Goal: Task Accomplishment & Management: Complete application form

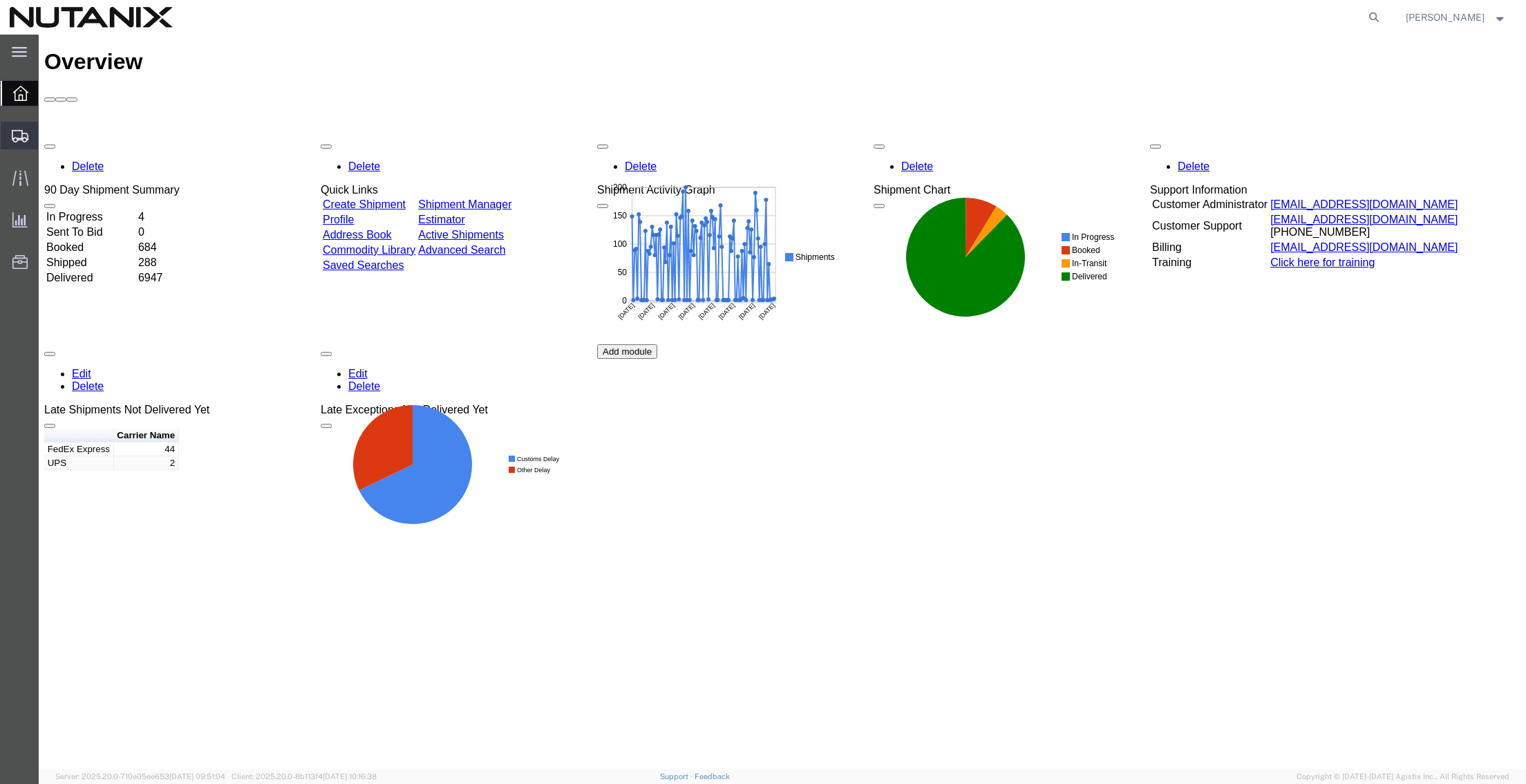
click at [0, 0] on span "Create from Template" at bounding box center [0, 0] width 0 height 0
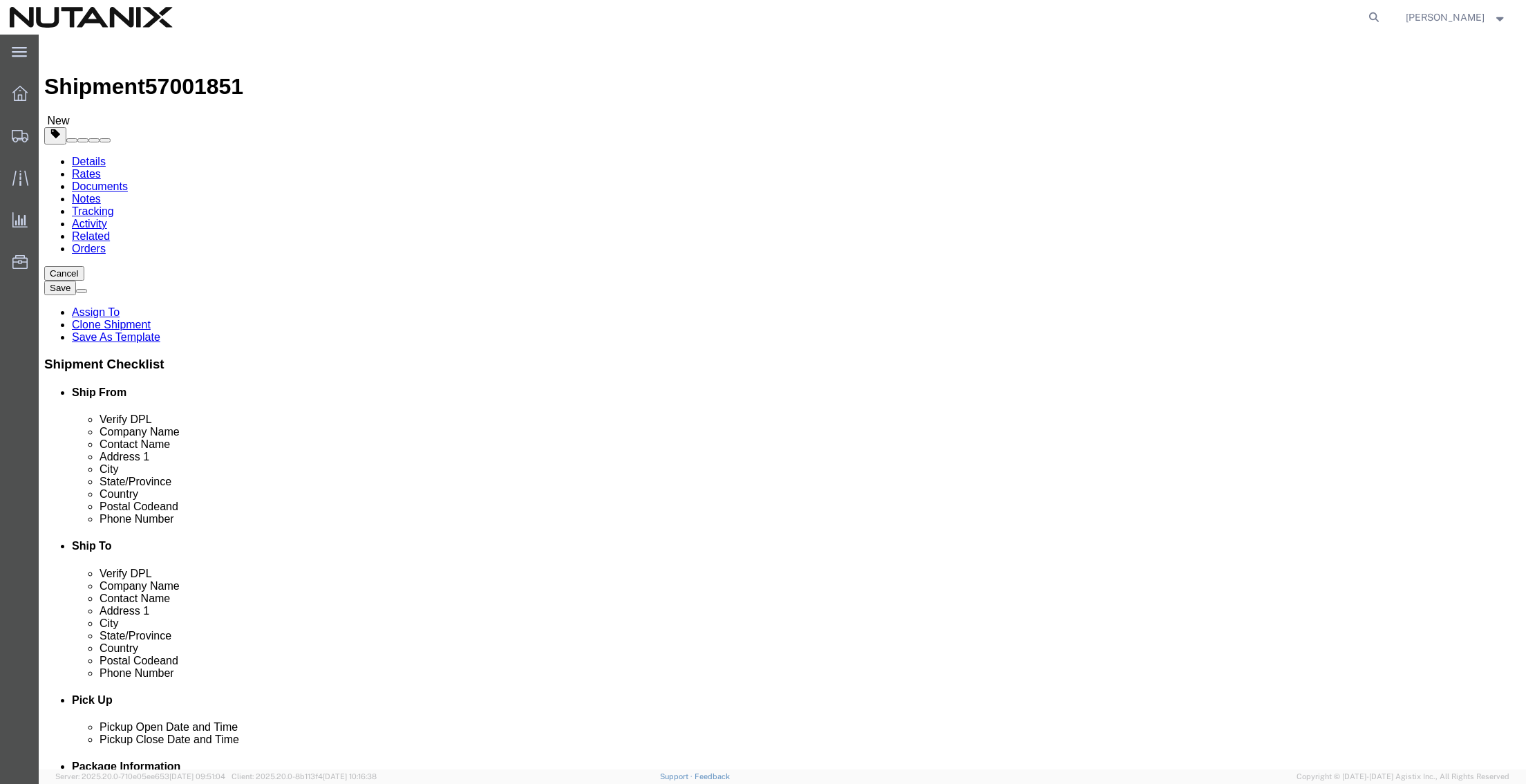
select select
drag, startPoint x: 932, startPoint y: 259, endPoint x: 758, endPoint y: 259, distance: 174.0
click div "Company Name John Wukovits III"
paste input "Shawna Belardi"
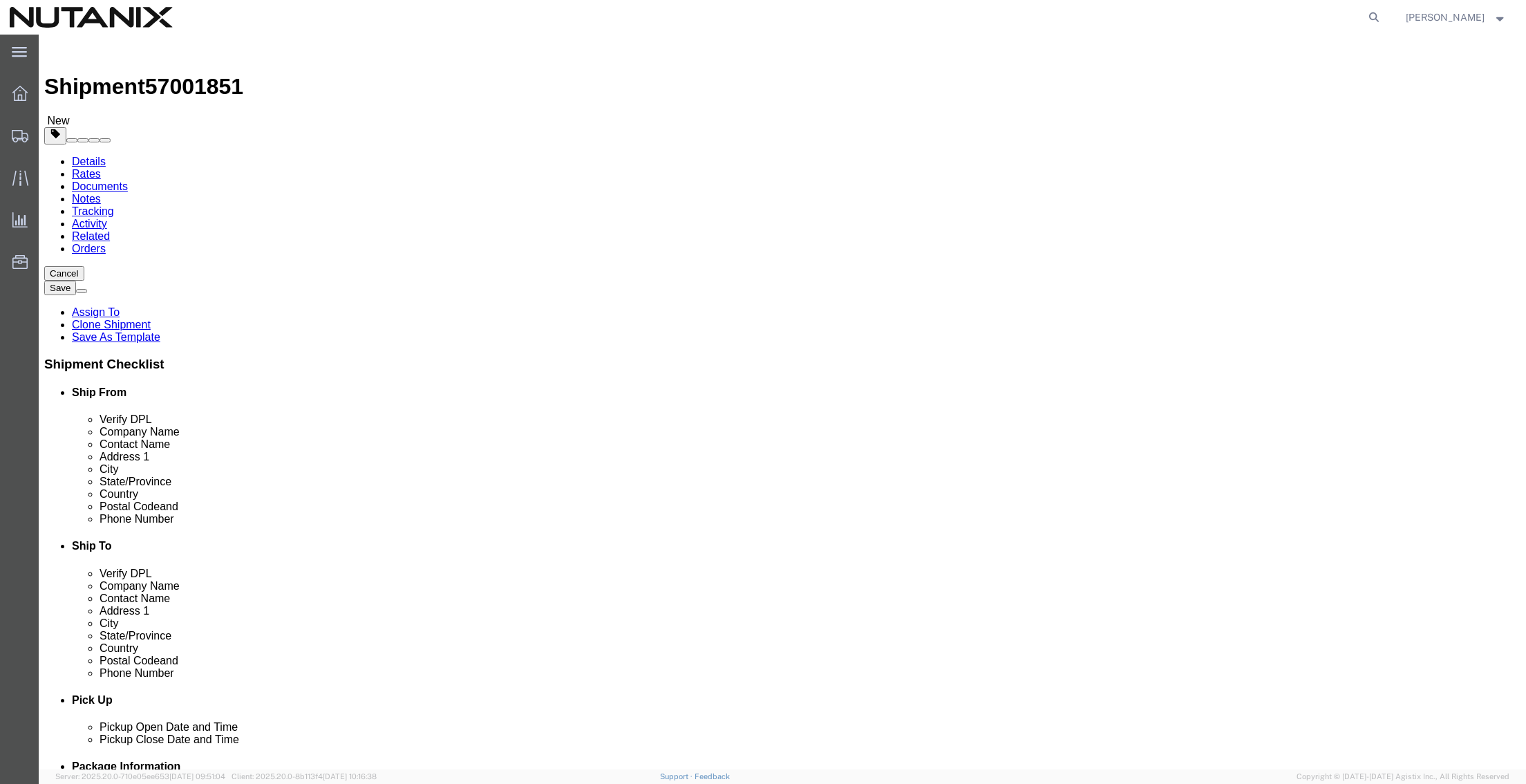
type input "Shawna Belardi"
drag, startPoint x: 964, startPoint y: 287, endPoint x: 426, endPoint y: 251, distance: 539.2
click div "Ship From Location Location My Profile Location AE - Dubai City AU - Australia …"
paste input "Shawna Belardi"
type input "Shawna Belardi"
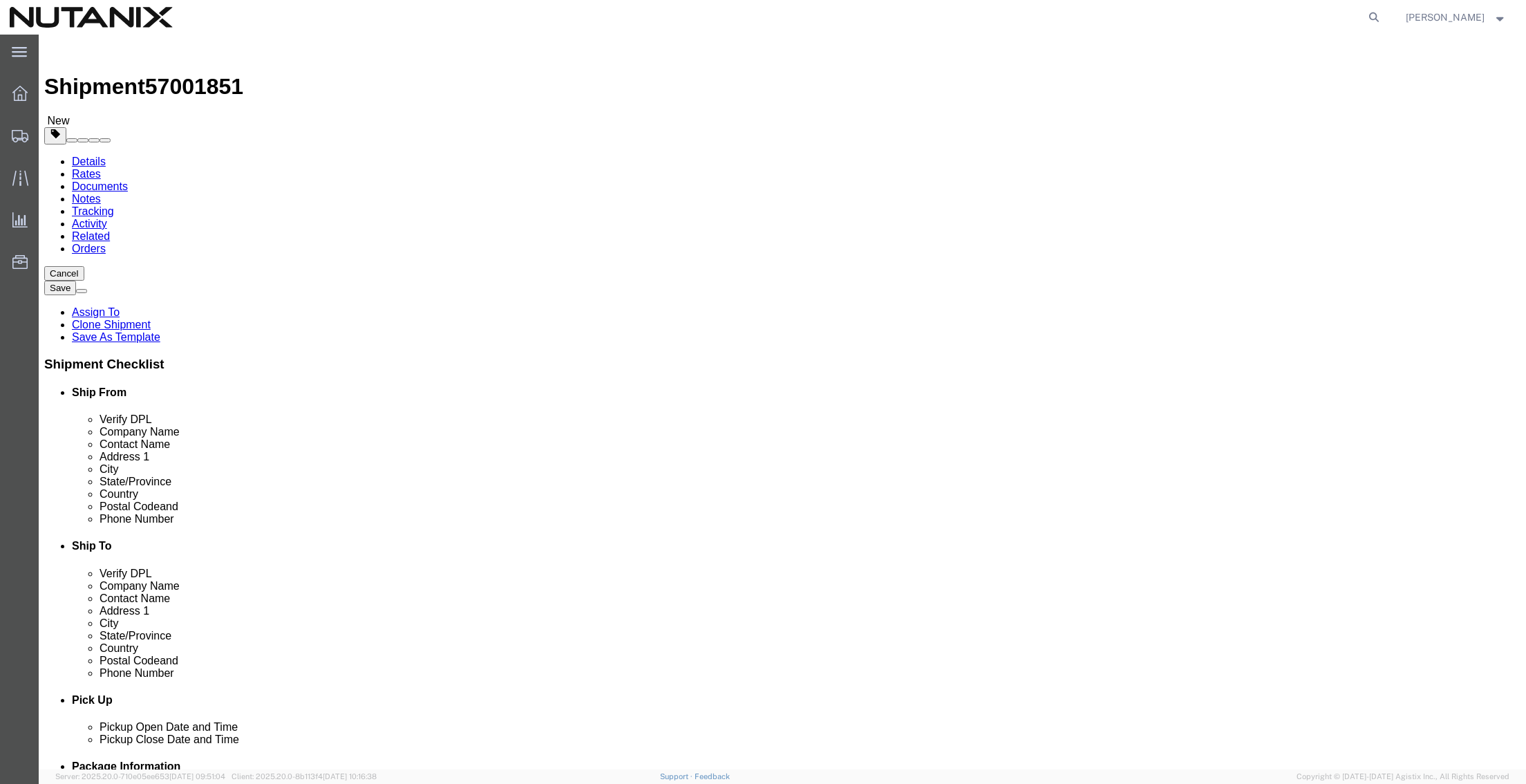
drag, startPoint x: 961, startPoint y: 309, endPoint x: 233, endPoint y: 286, distance: 728.4
click div "Ship From Location Location My Profile Location AE - Dubai City AU - Australia …"
paste input "522 Madrona Avenu"
type input "522 Madrona Avenue"
select select
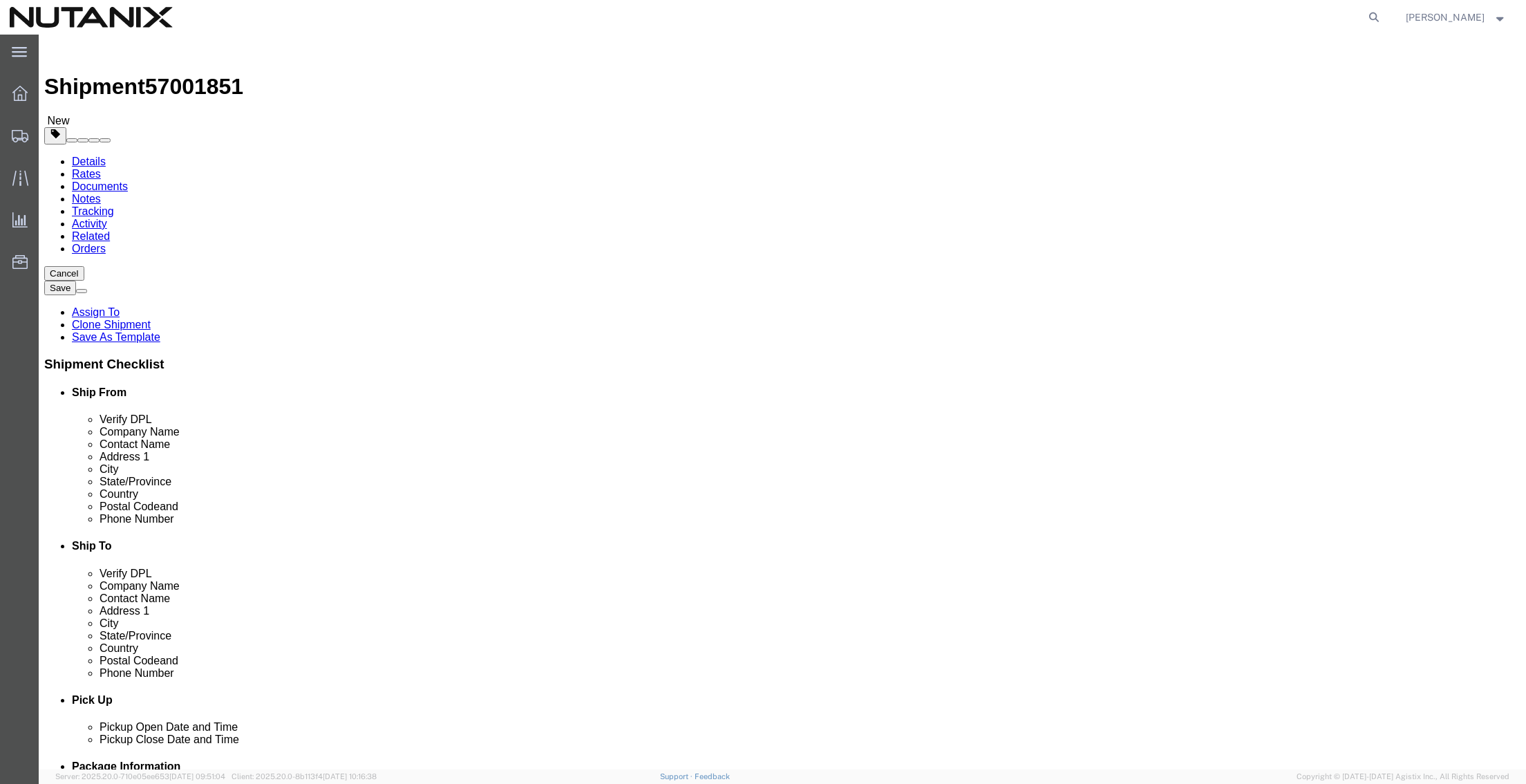
drag, startPoint x: 829, startPoint y: 372, endPoint x: 602, endPoint y: 364, distance: 227.1
click div "Ship To Location Location My Profile Location AE - Dubai City AU - Australia DE…"
paste input "Felton"
type input "Felton"
select select
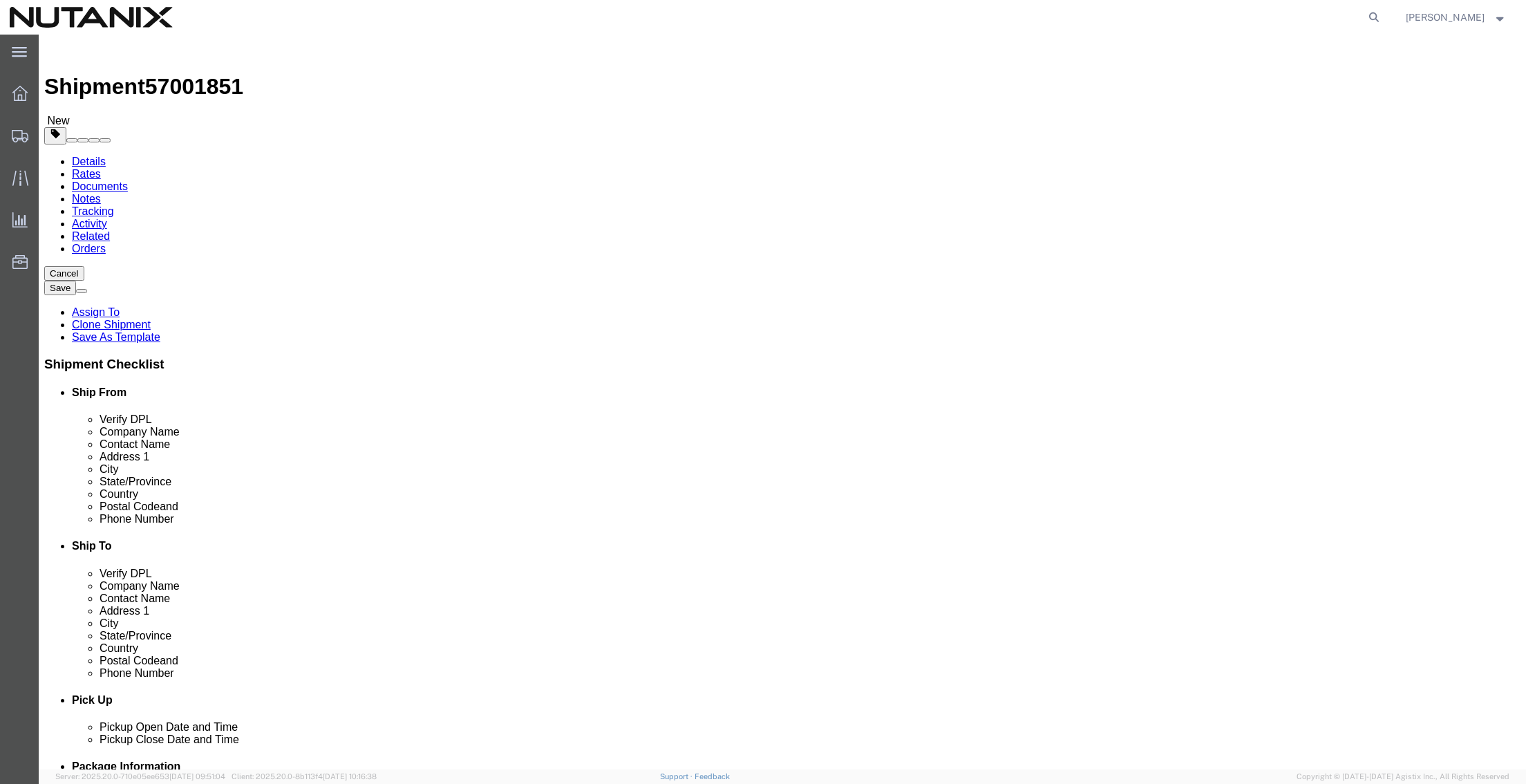
type input "c"
type input "califo"
select select
select select "CA"
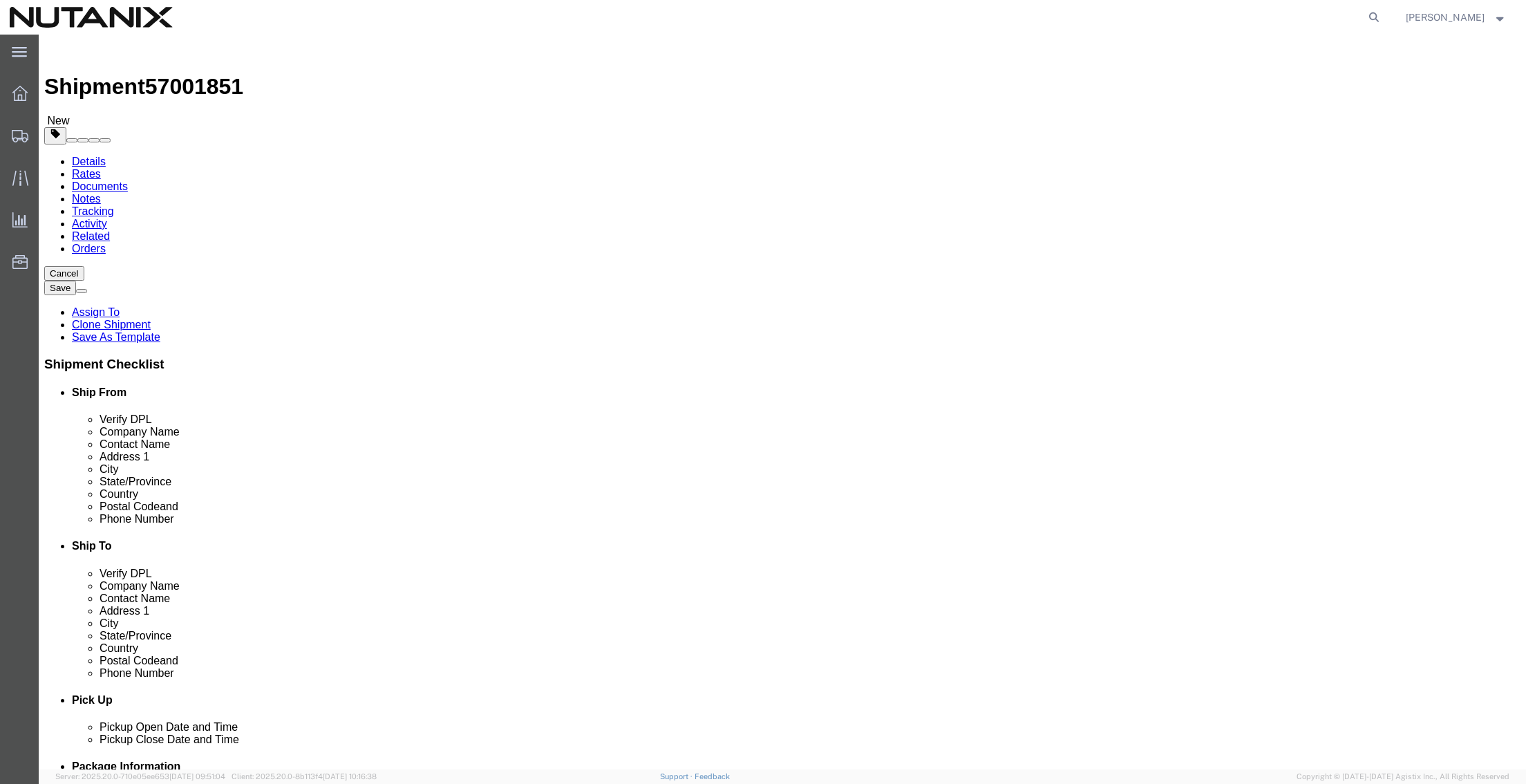
drag, startPoint x: 590, startPoint y: 436, endPoint x: 196, endPoint y: 400, distance: 395.6
click div "Ship From Location Location My Profile Location AE - Dubai City AU - Australia …"
paste input "95018"
type input "95018"
select select
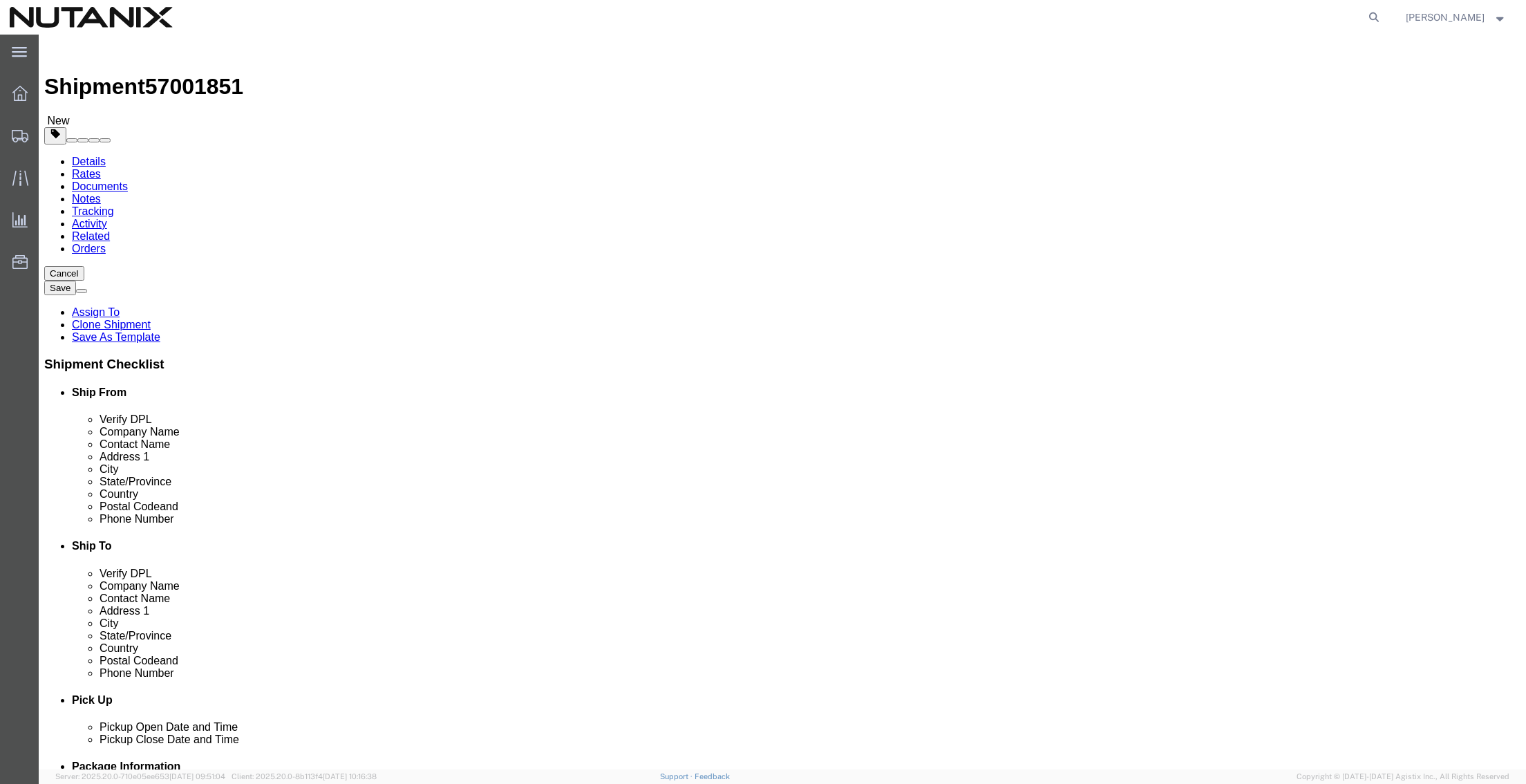
drag, startPoint x: 962, startPoint y: 475, endPoint x: 627, endPoint y: 454, distance: 335.7
click div "Phone Number (917) 838-5376"
paste input "408) 7610942"
type input "(408) 7610942"
drag, startPoint x: 977, startPoint y: 500, endPoint x: 689, endPoint y: 490, distance: 288.2
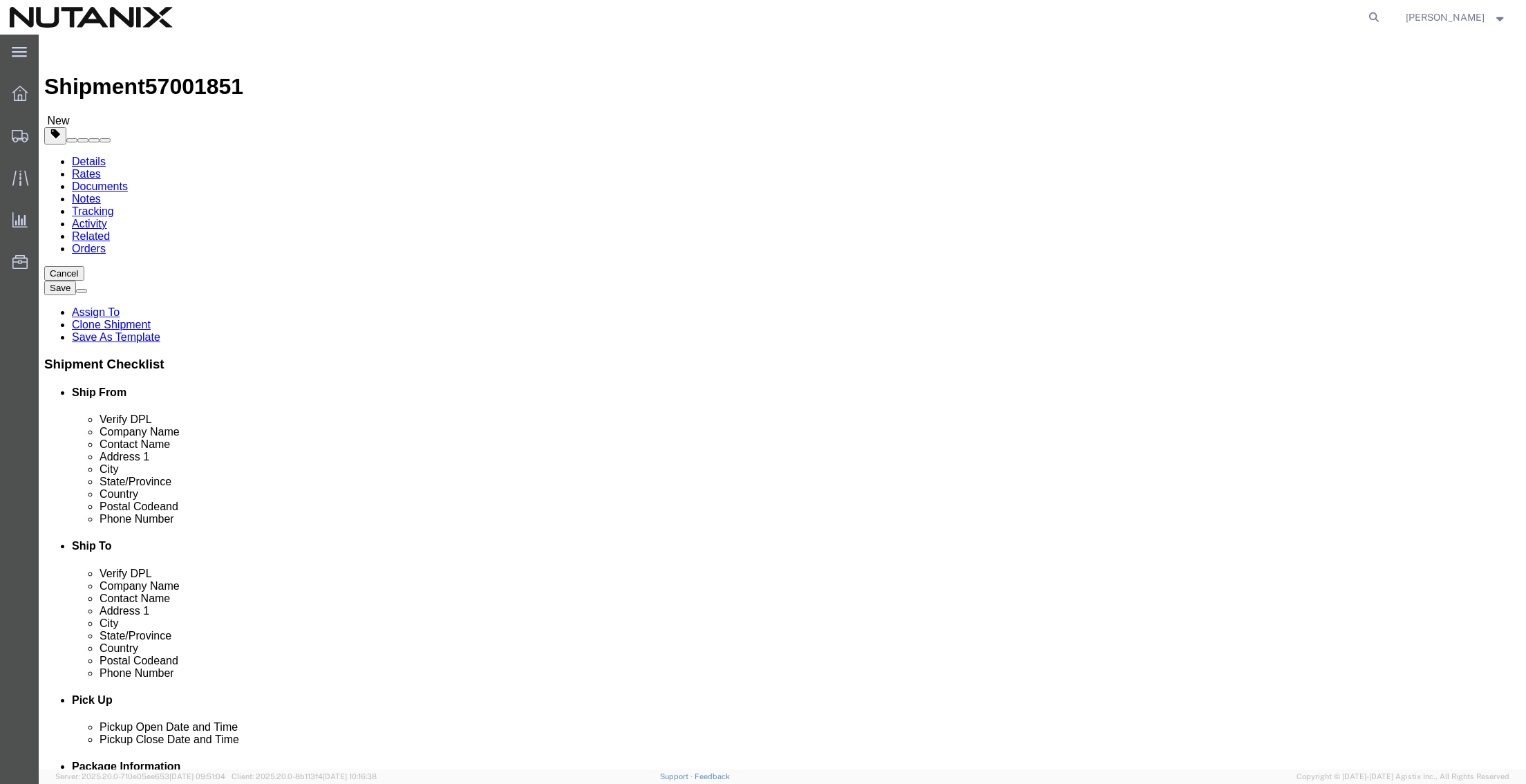
click div "Email jawukie3@gmail.com"
paste input "shawnabelardi"
type input "shawnabelardi@gmail.com"
checkbox input "true"
click div "Ship To Location Location My Profile Location AE - Dubai City AU - Australia DE…"
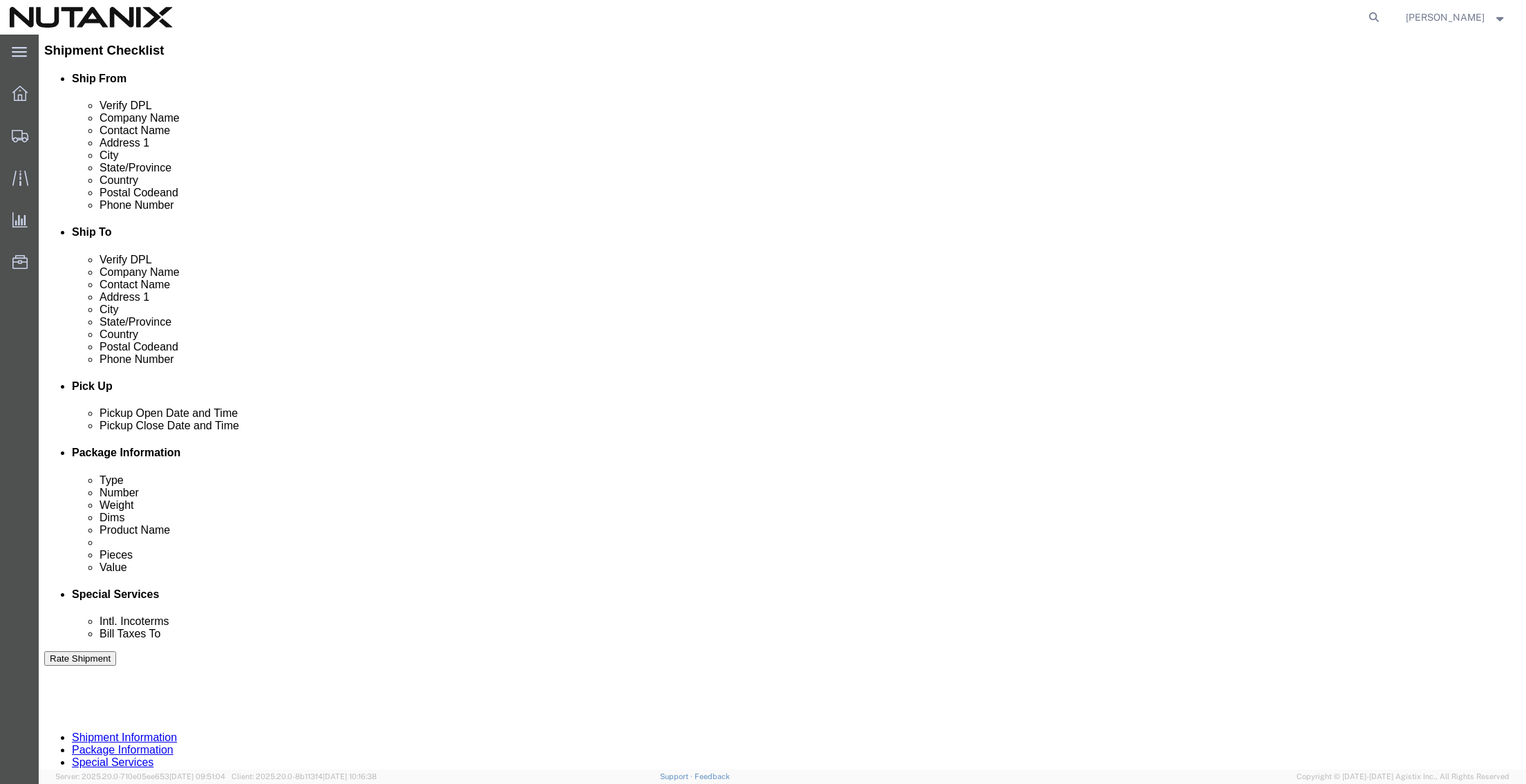
scroll to position [415, 0]
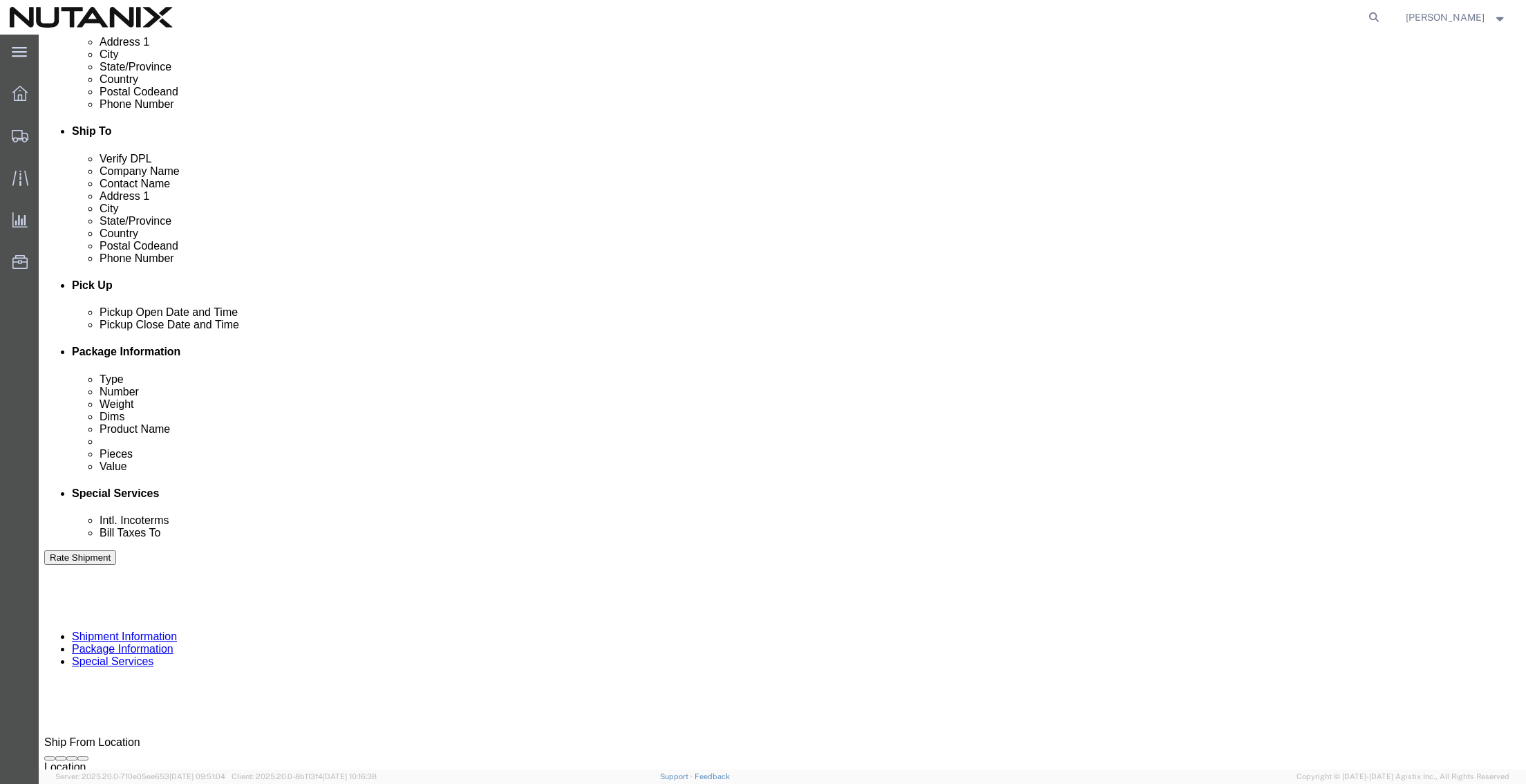
click icon
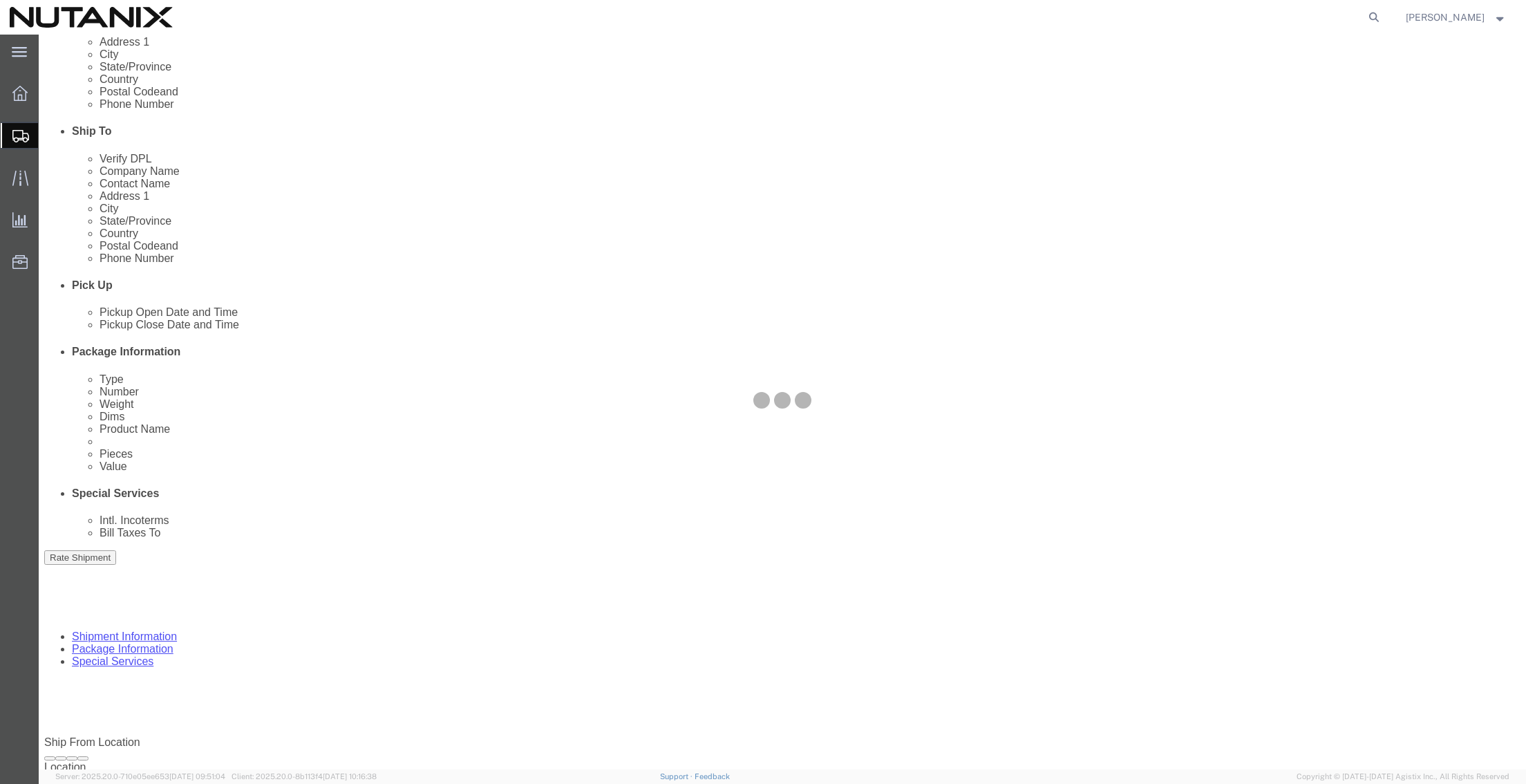
select select
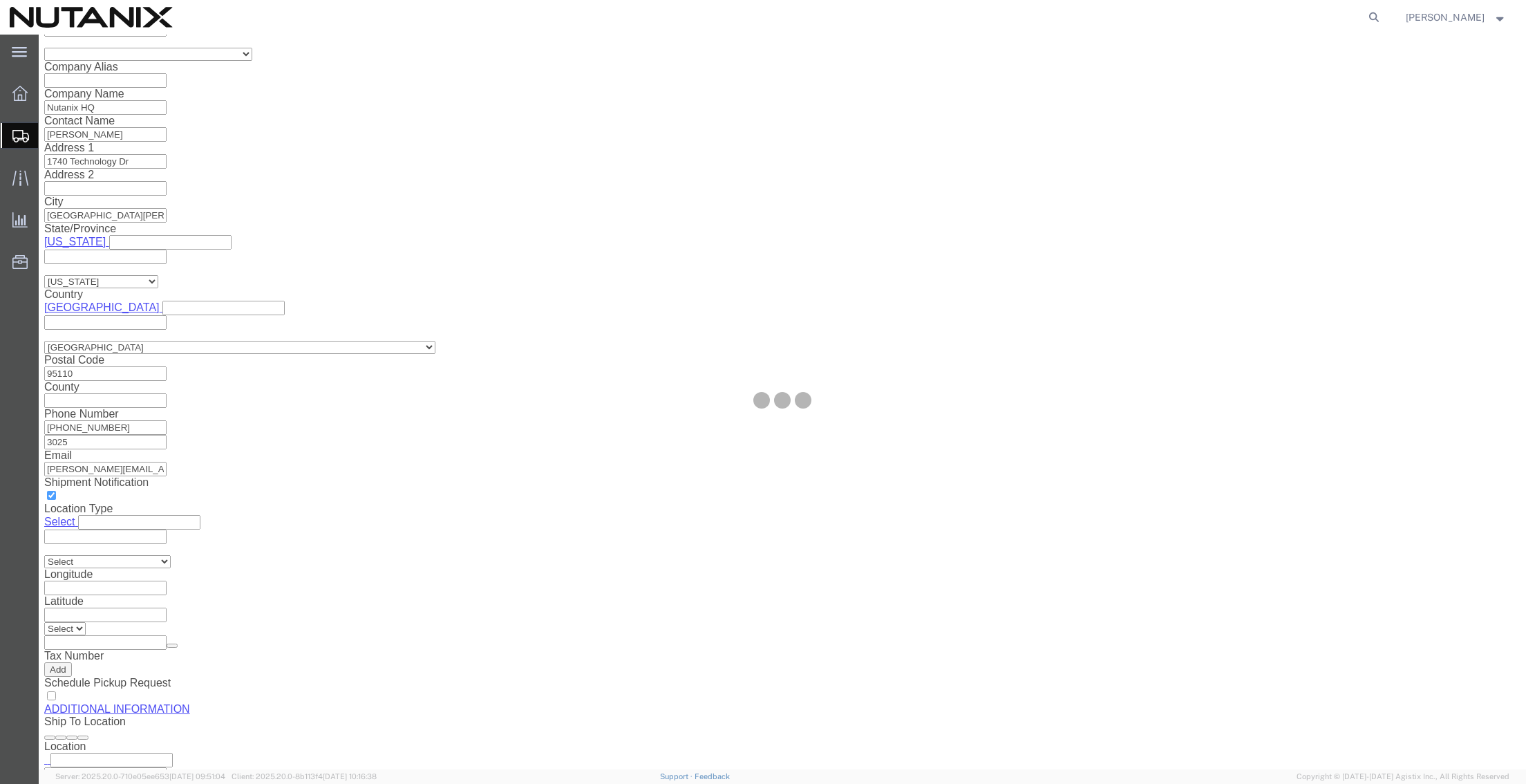
select select "COSTCENTER"
select select "59656"
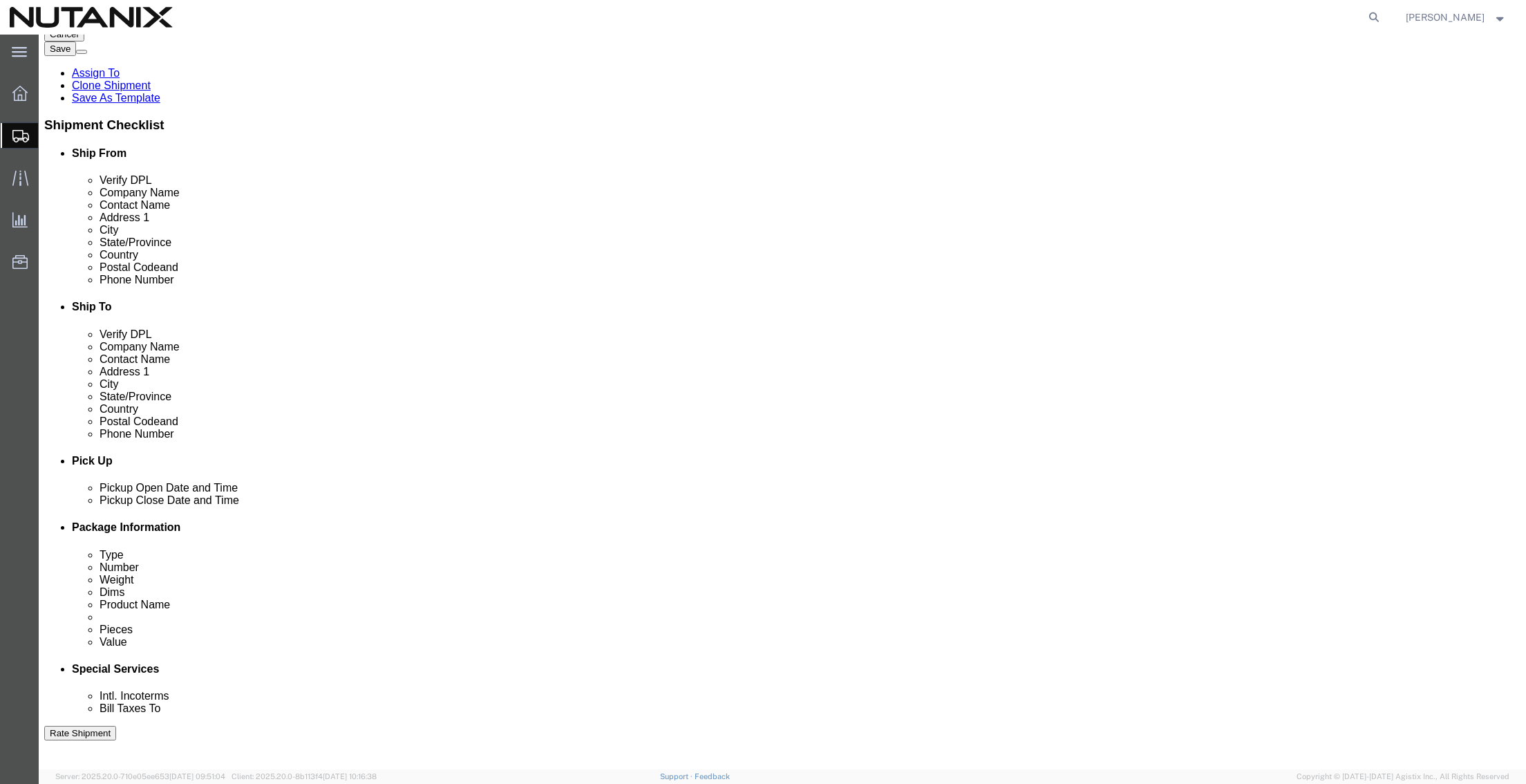
scroll to position [226, 0]
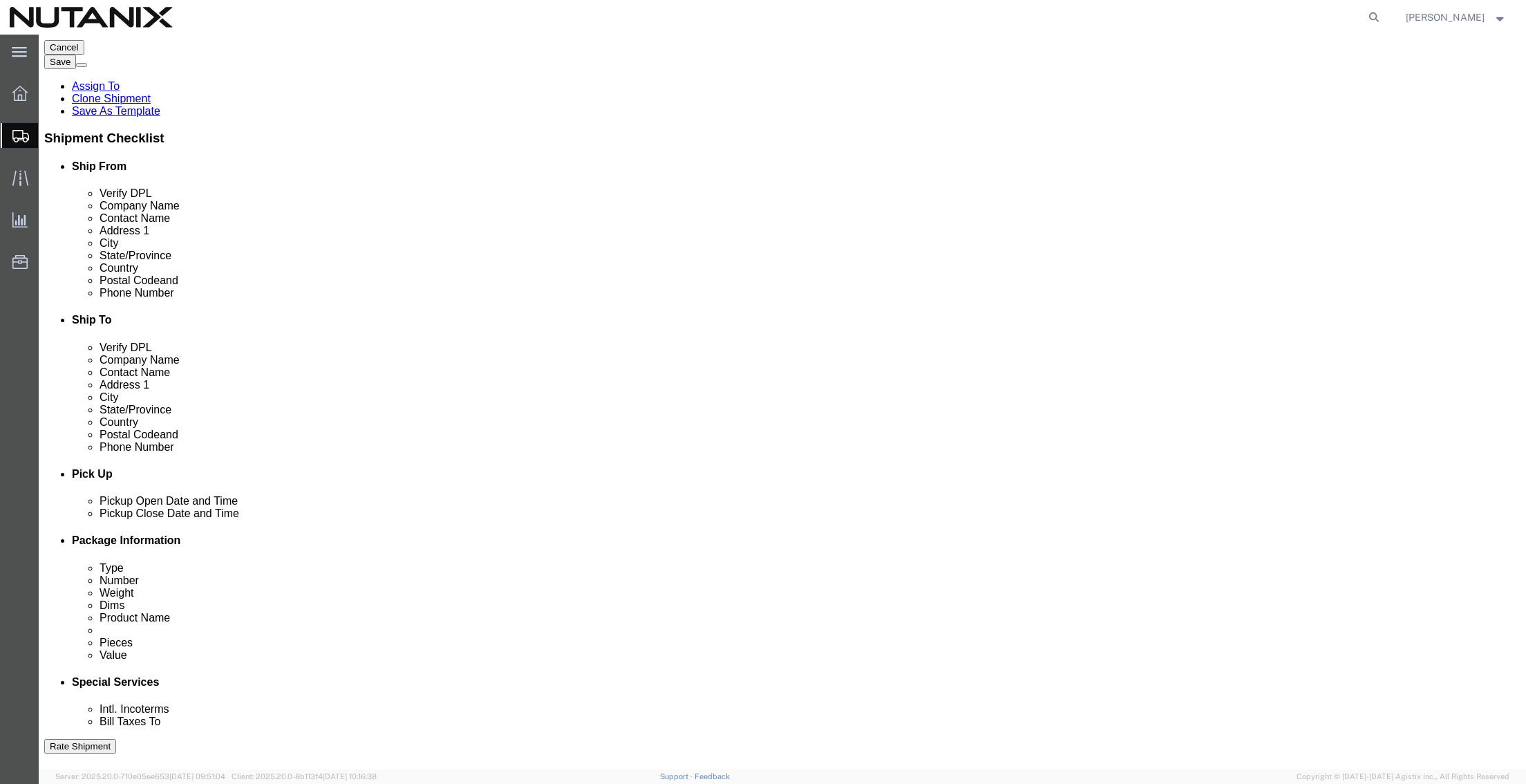
select select "12"
click button "Rate Shipment"
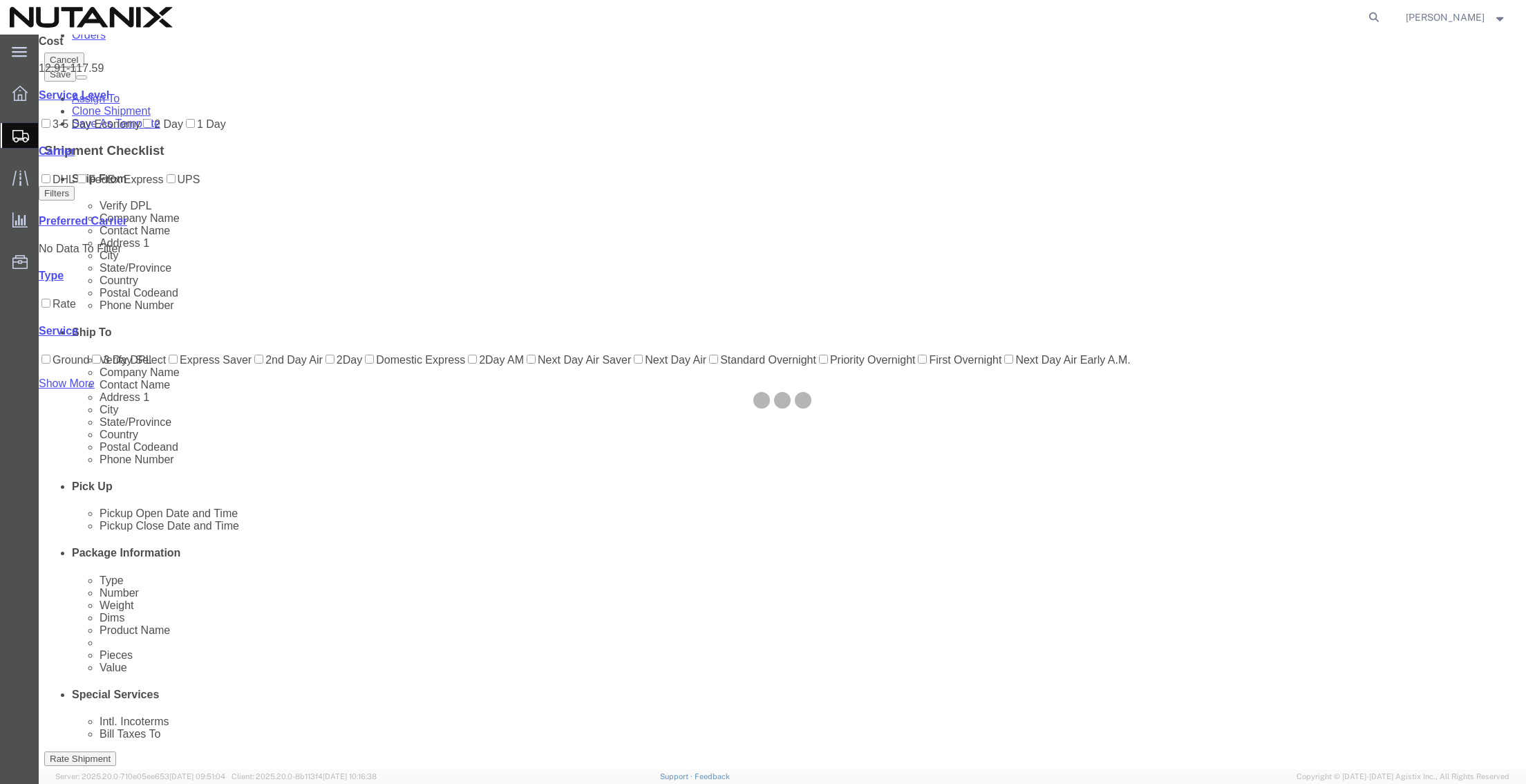
scroll to position [0, 0]
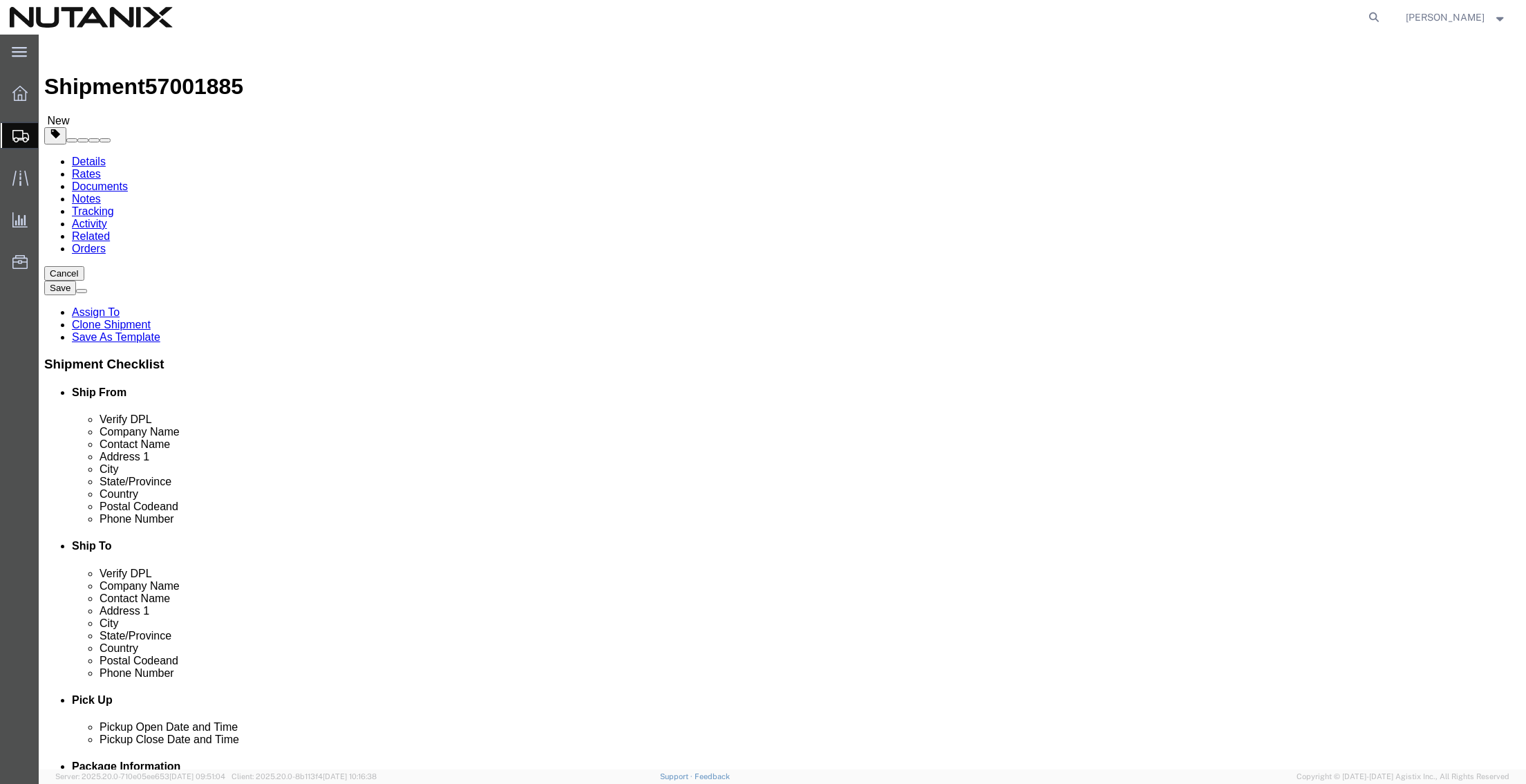
drag, startPoint x: 851, startPoint y: 259, endPoint x: 760, endPoint y: 251, distance: 91.4
click div "Company Name Shawna Belardi"
paste input "Kathryn Young"
type input "Kathryn Young"
drag, startPoint x: 906, startPoint y: 287, endPoint x: 576, endPoint y: 249, distance: 332.2
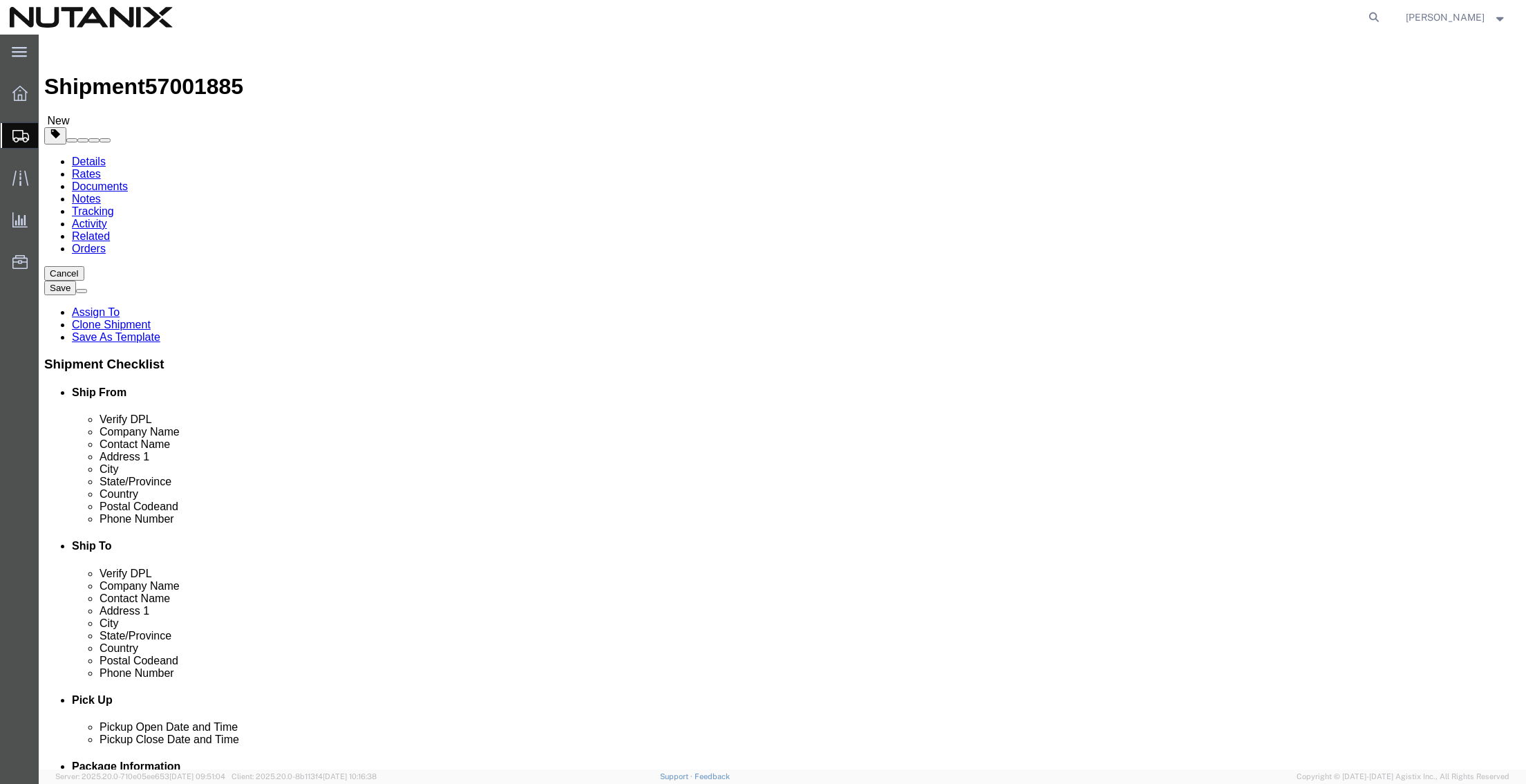
click div "Ship From Location Location Select Select My Profile Location AE - Dubai City A…"
paste input "Kathryn Young"
type input "Kathryn Young"
drag, startPoint x: 947, startPoint y: 315, endPoint x: 627, endPoint y: 311, distance: 320.0
click div "Location Select Select My Profile Location AE - Dubai City AU - Australia DE - …"
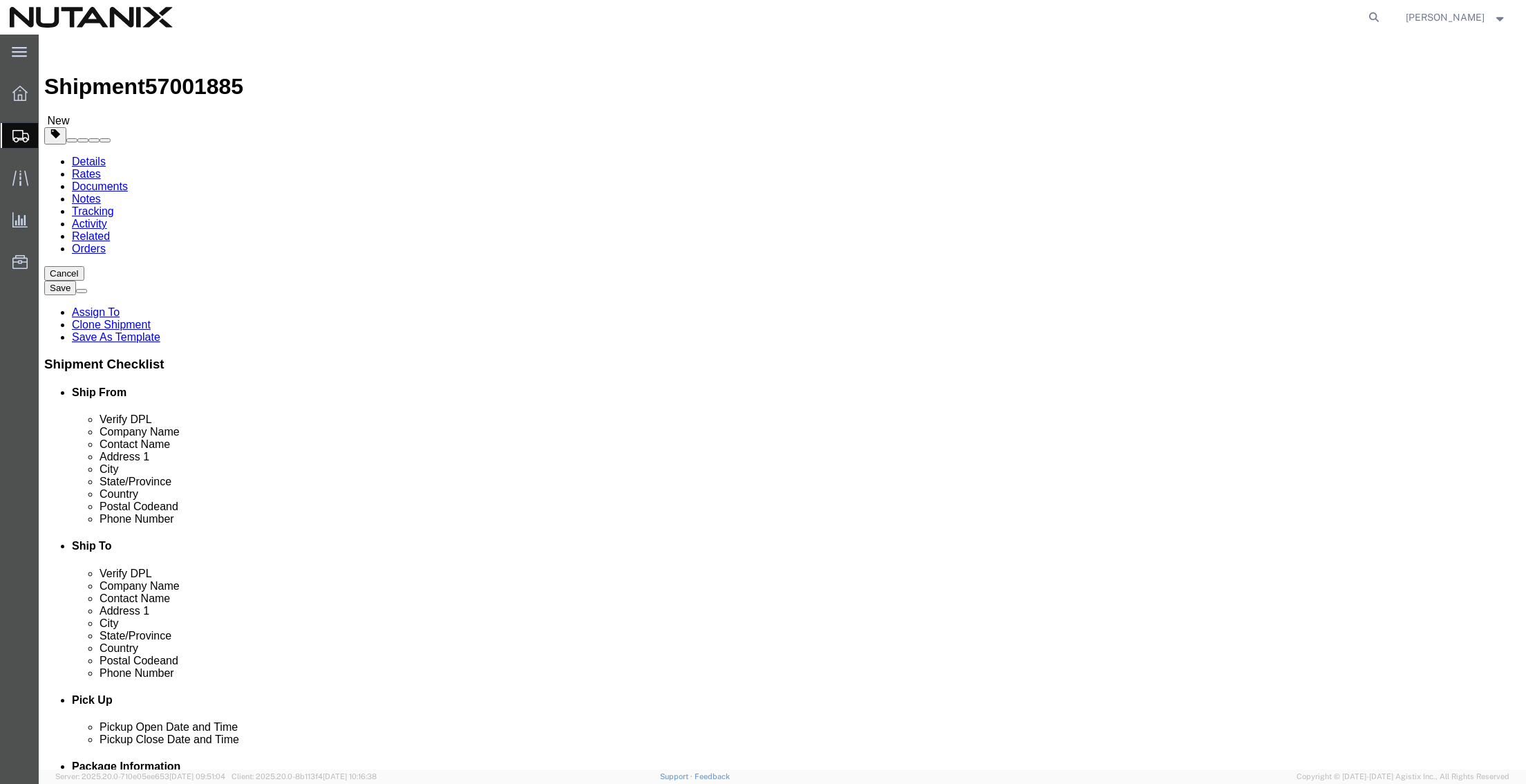
paste input "718 Old San Francisco Rd"
type input "718 Old San Francisco Rd"
click input "text"
paste input "Unit 183"
type input "Unit 183"
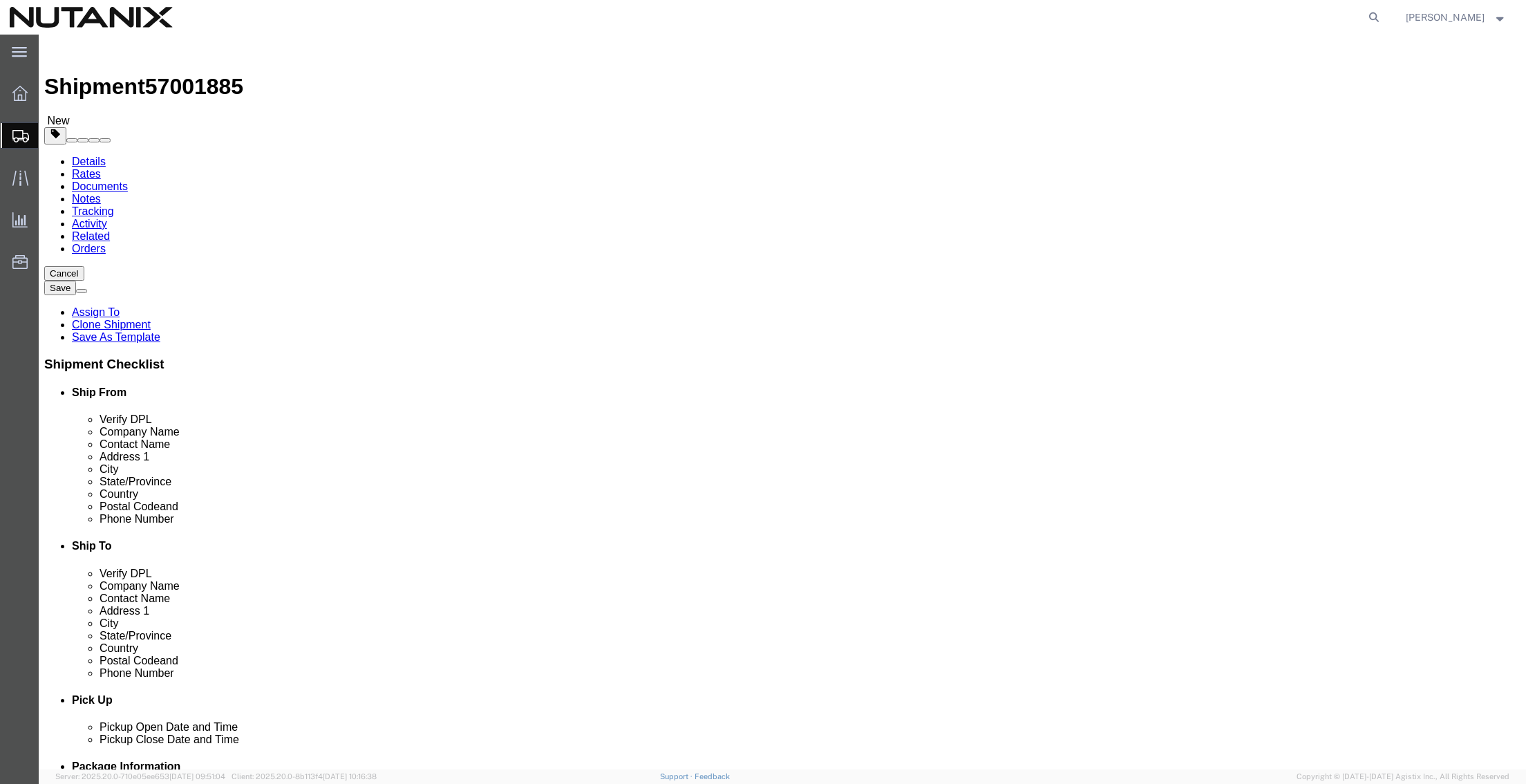
drag, startPoint x: 891, startPoint y: 338, endPoint x: 693, endPoint y: 340, distance: 198.0
click div "Address 2 Unit 183"
drag, startPoint x: 869, startPoint y: 364, endPoint x: 539, endPoint y: 354, distance: 330.2
click div "Ship From Location Location Select Select My Profile Location AE - Dubai City A…"
paste input "Sunnyvale"
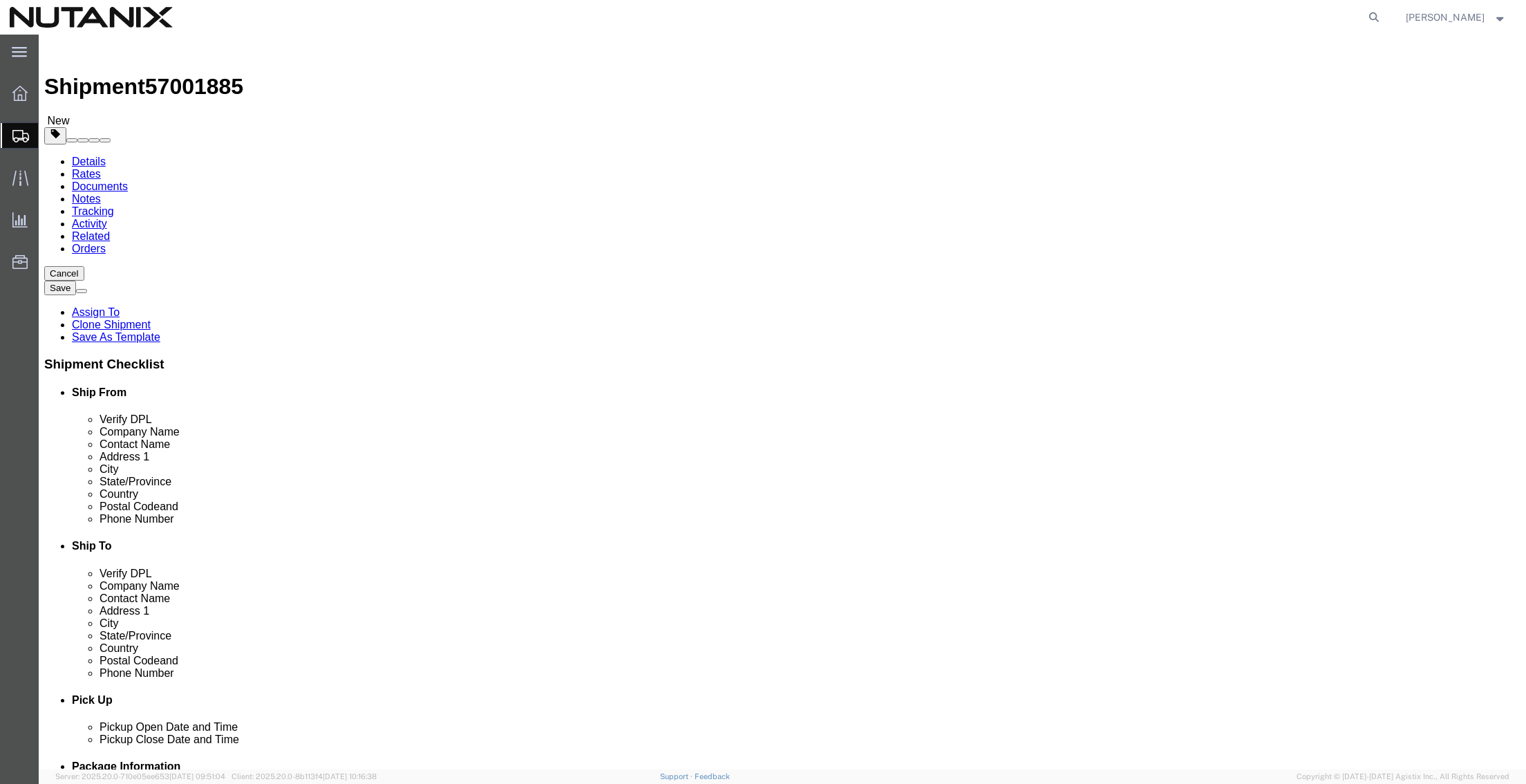
type input "Sunnyvale"
drag, startPoint x: 869, startPoint y: 442, endPoint x: 478, endPoint y: 419, distance: 391.7
click div "Ship From Location Location Select Select My Profile Location AE - Dubai City A…"
paste input "4086"
type input "94086"
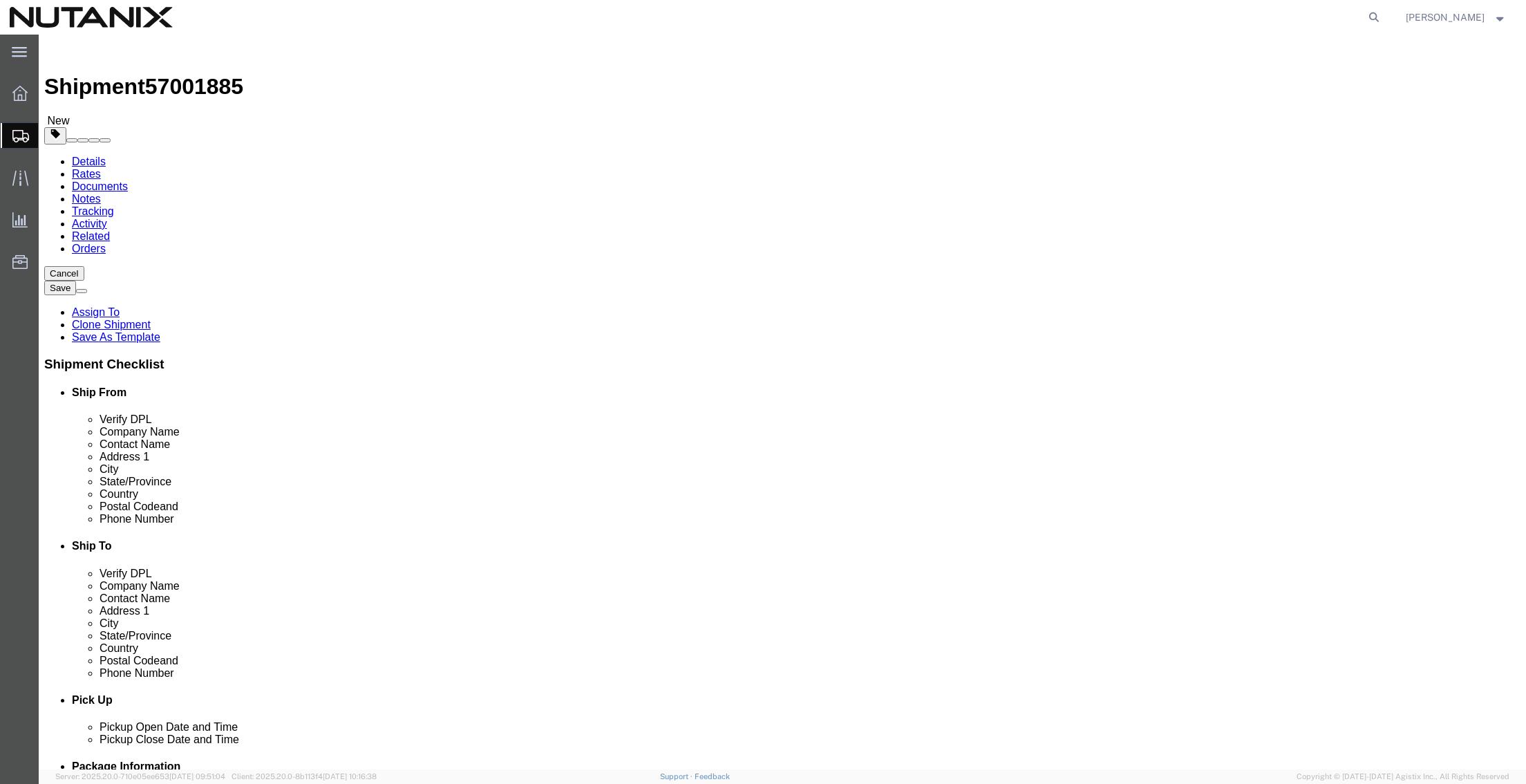
drag, startPoint x: 937, startPoint y: 472, endPoint x: 170, endPoint y: 380, distance: 772.5
click div "Ship From Location Location Select Select My Profile Location AE - Dubai City A…"
paste input "831) 801-3756"
type input "(831) 801-3756"
drag, startPoint x: 1012, startPoint y: 496, endPoint x: 472, endPoint y: 466, distance: 540.8
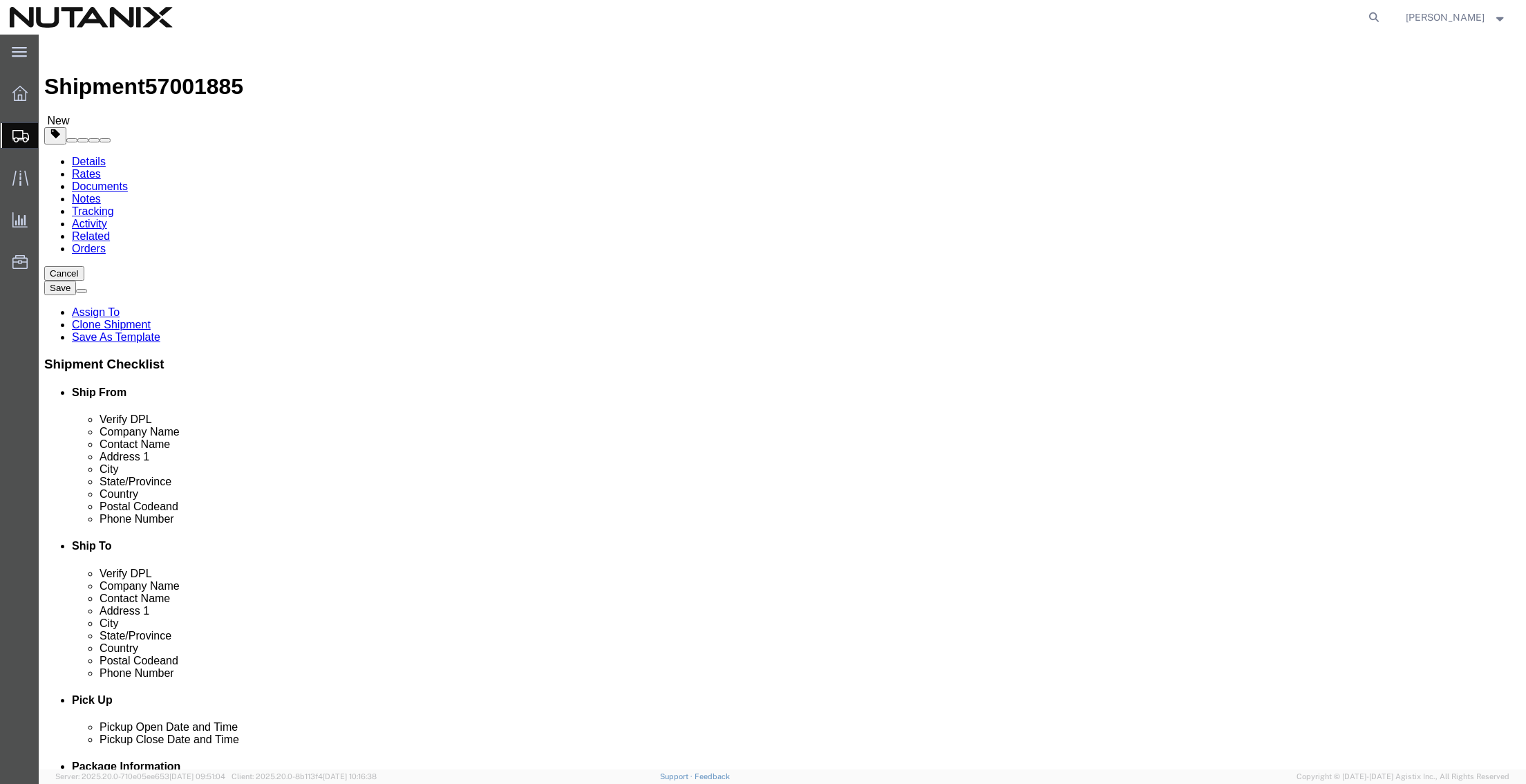
click div "Ship From Location Location Select Select My Profile Location AE - Dubai City A…"
paste input "Kmyoung95023@yahoo"
type input "Kmyoung95023@yahoo.com"
click button "Rate Shipment"
